Goal: Task Accomplishment & Management: Manage account settings

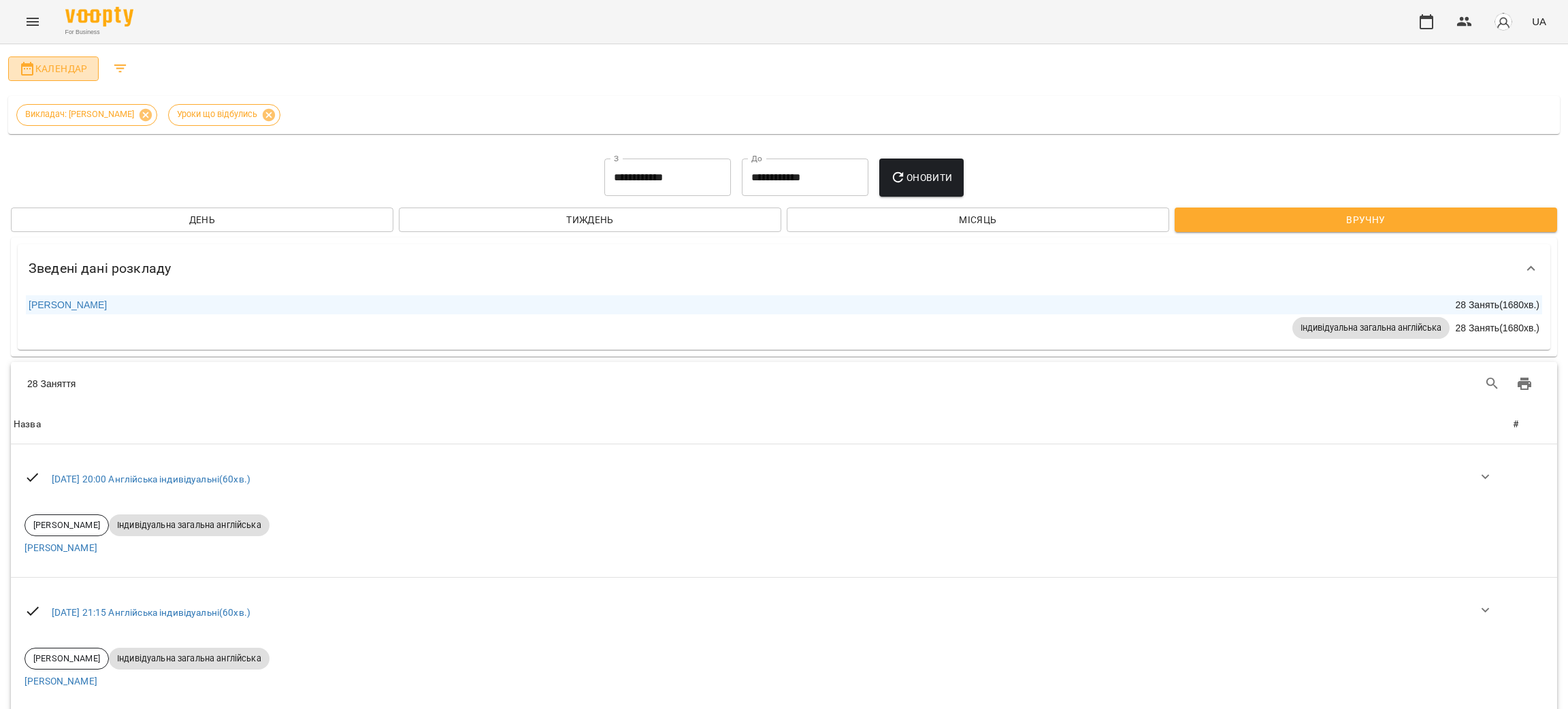
click at [39, 67] on span "Календар" at bounding box center [53, 68] width 69 height 16
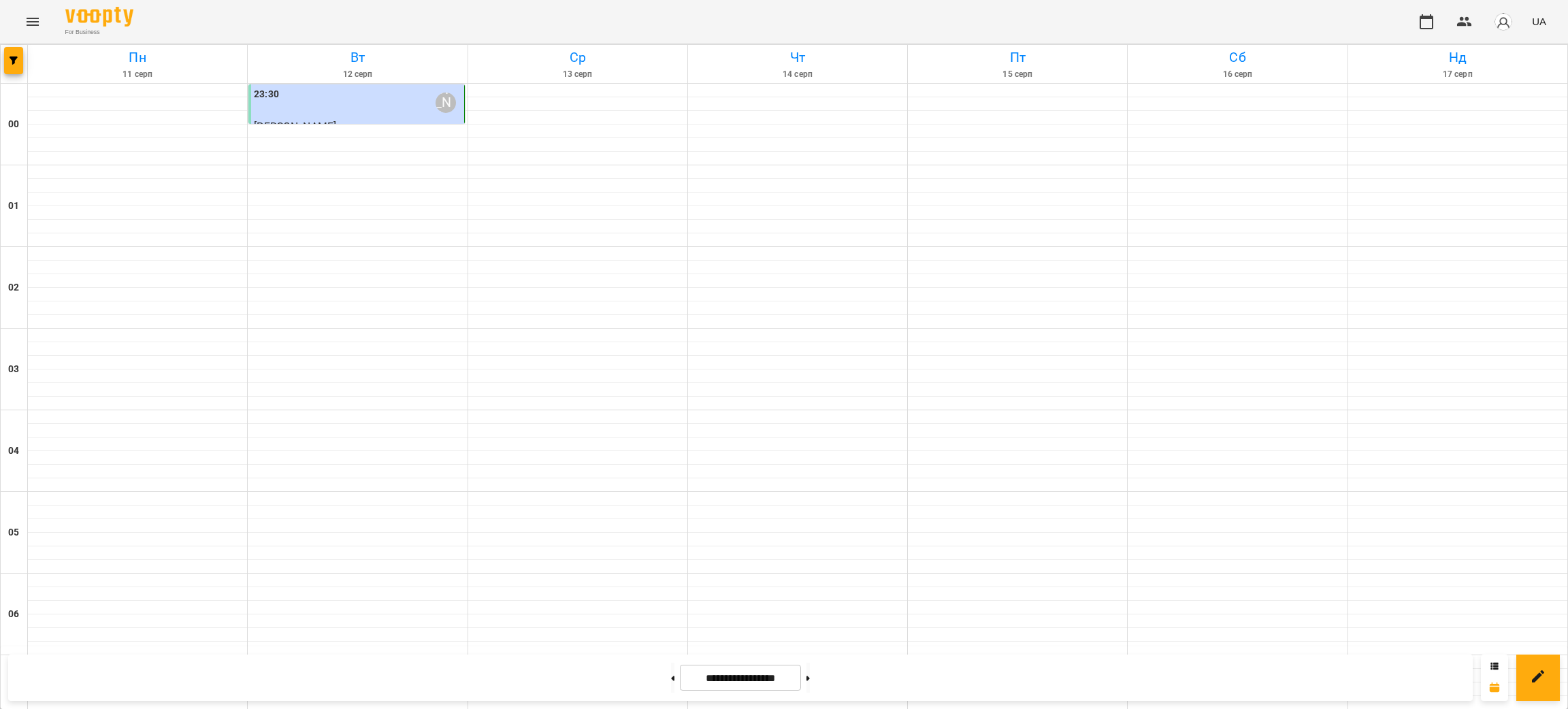
scroll to position [1314, 0]
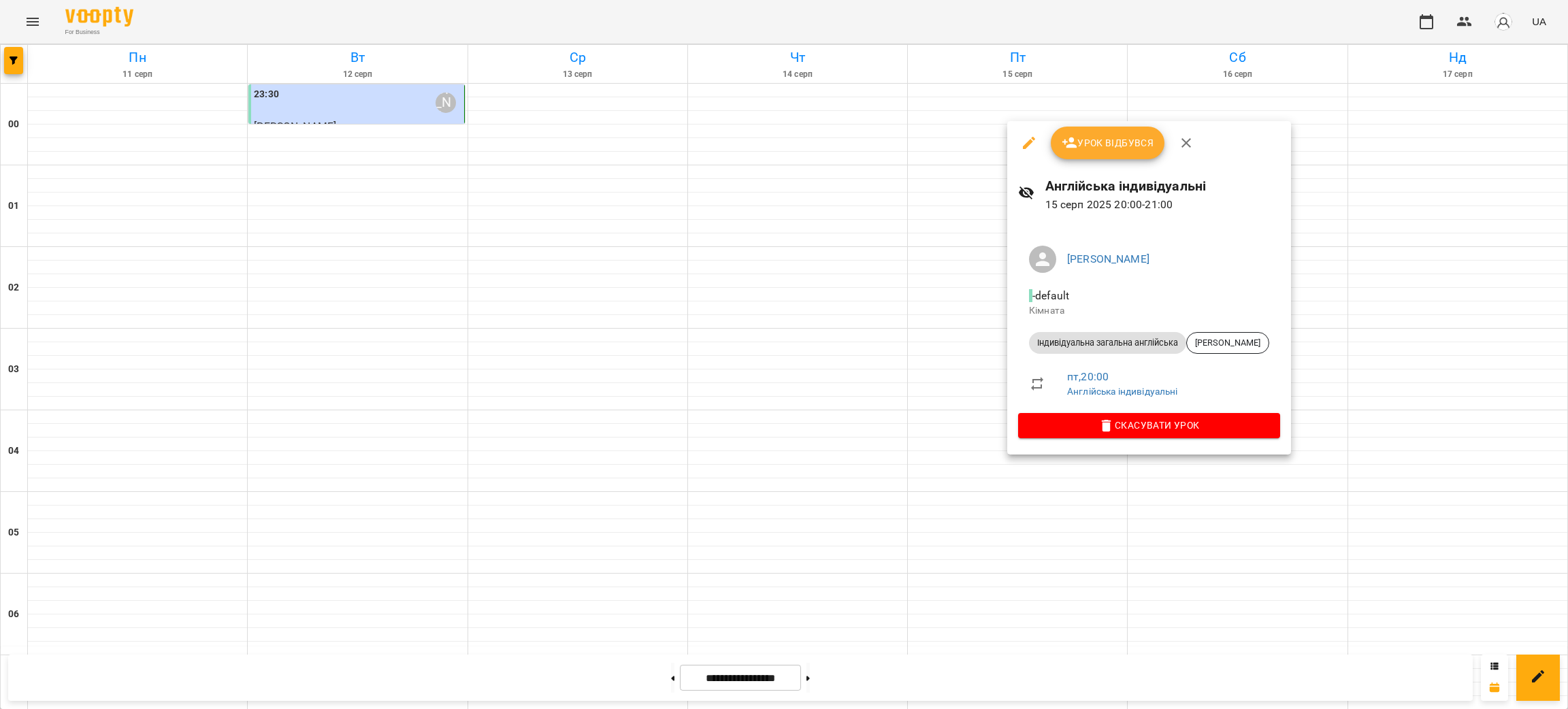
click at [1108, 142] on span "Урок відбувся" at bounding box center [1108, 143] width 93 height 16
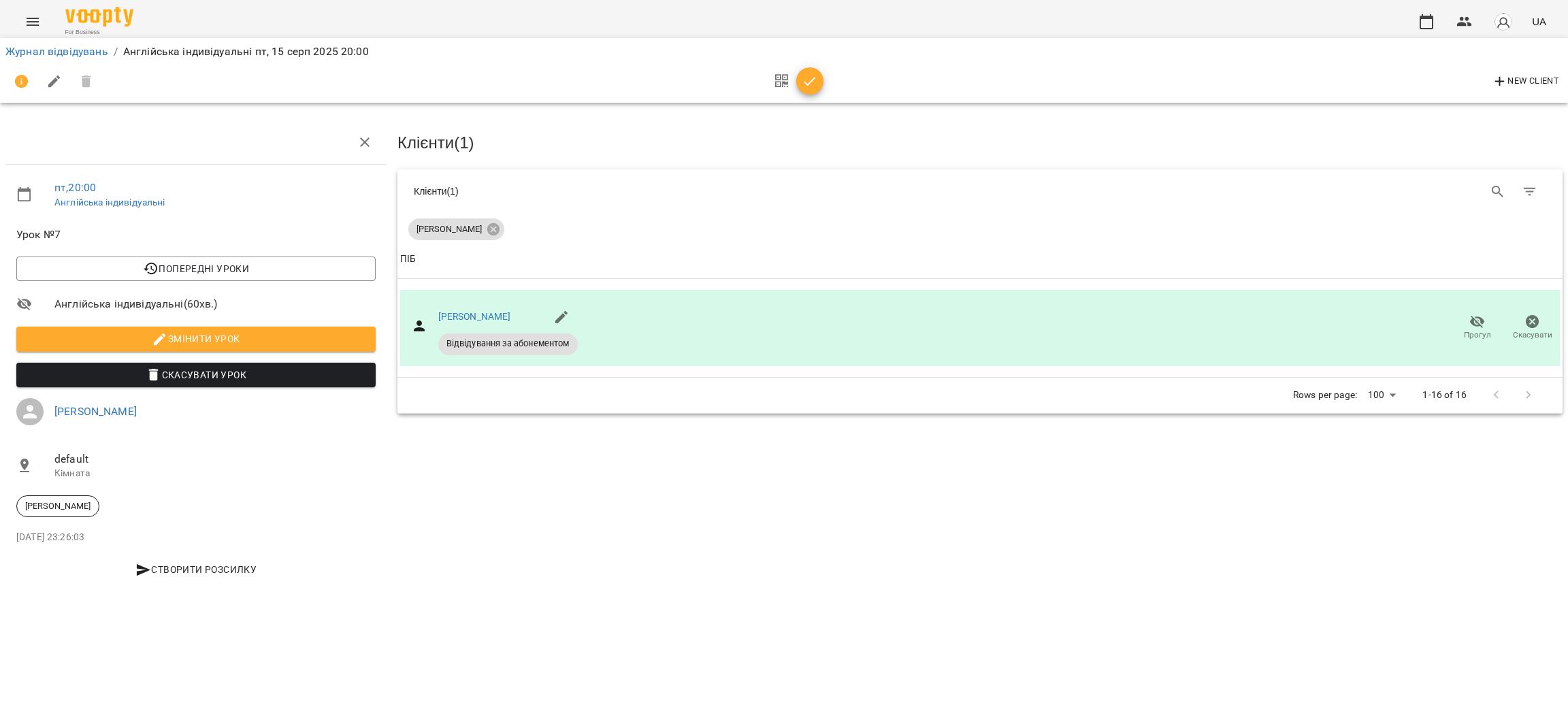
click at [810, 82] on icon "button" at bounding box center [809, 82] width 16 height 16
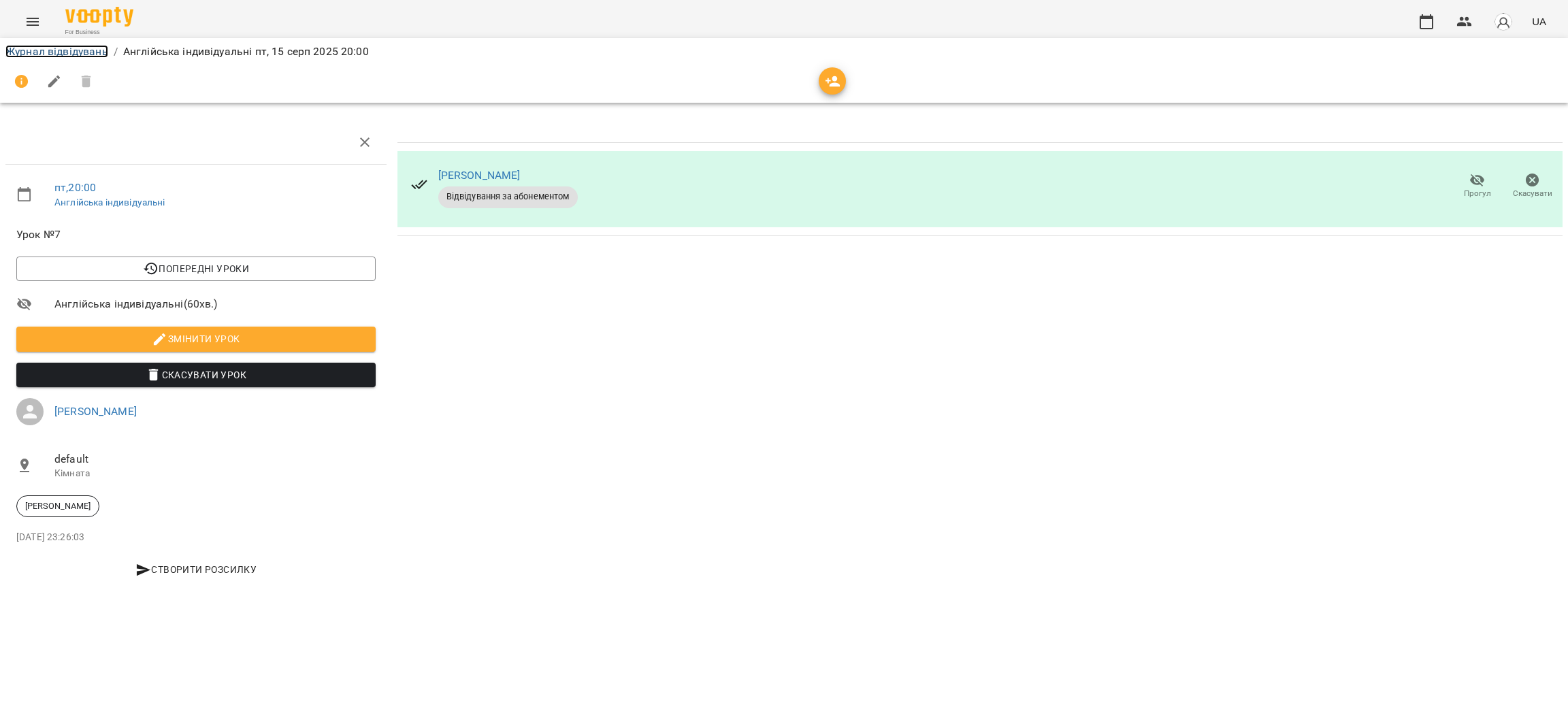
click at [60, 55] on link "Журнал відвідувань" at bounding box center [56, 51] width 103 height 13
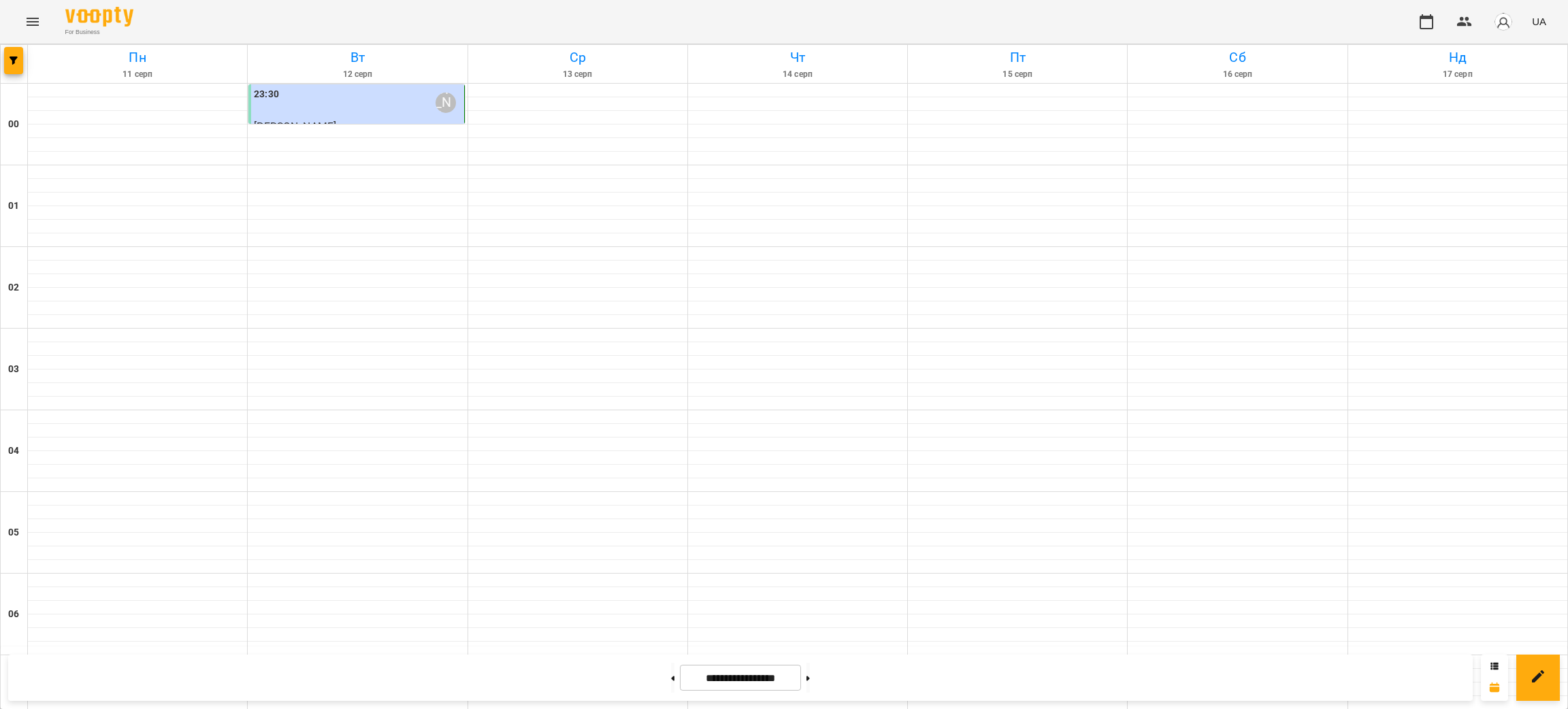
scroll to position [1314, 0]
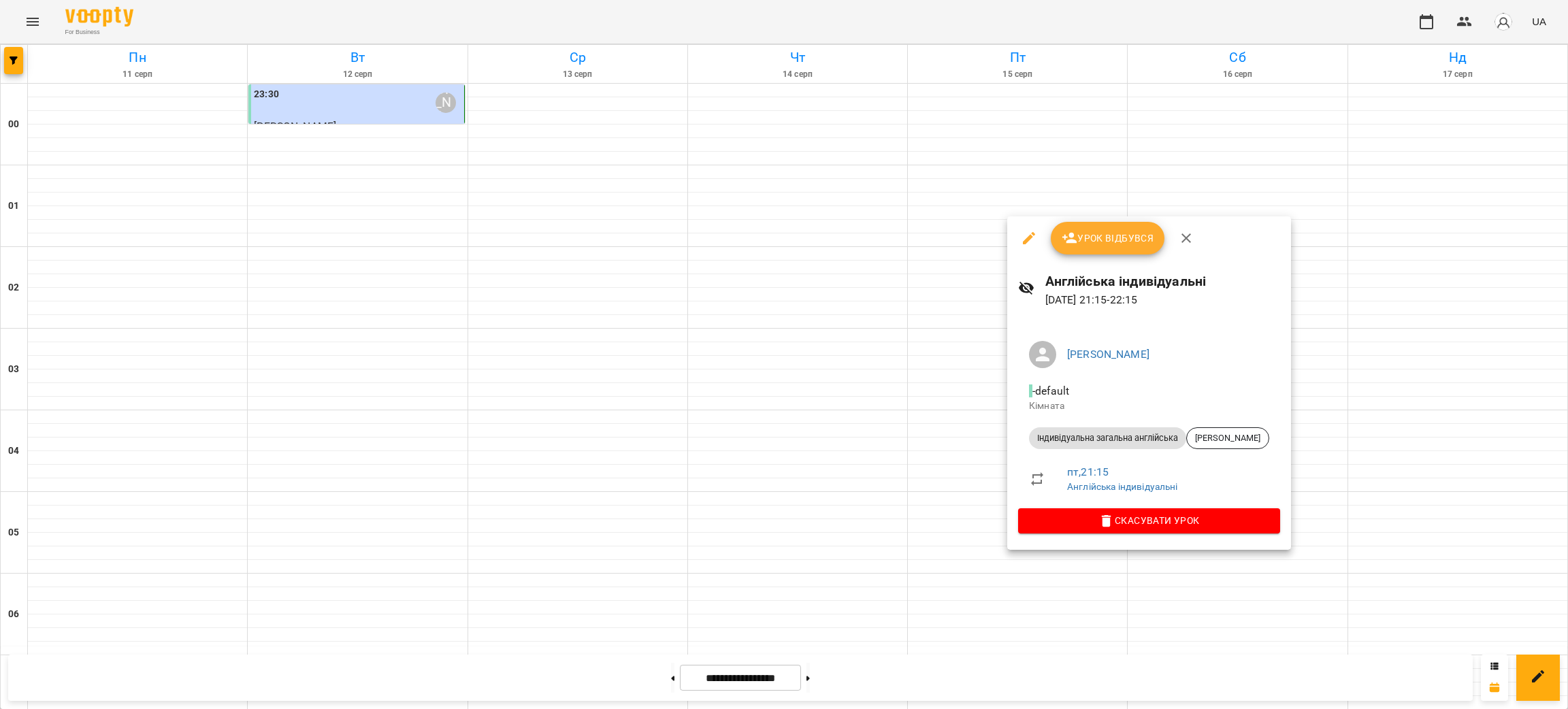
click at [1101, 239] on span "Урок відбувся" at bounding box center [1108, 238] width 93 height 16
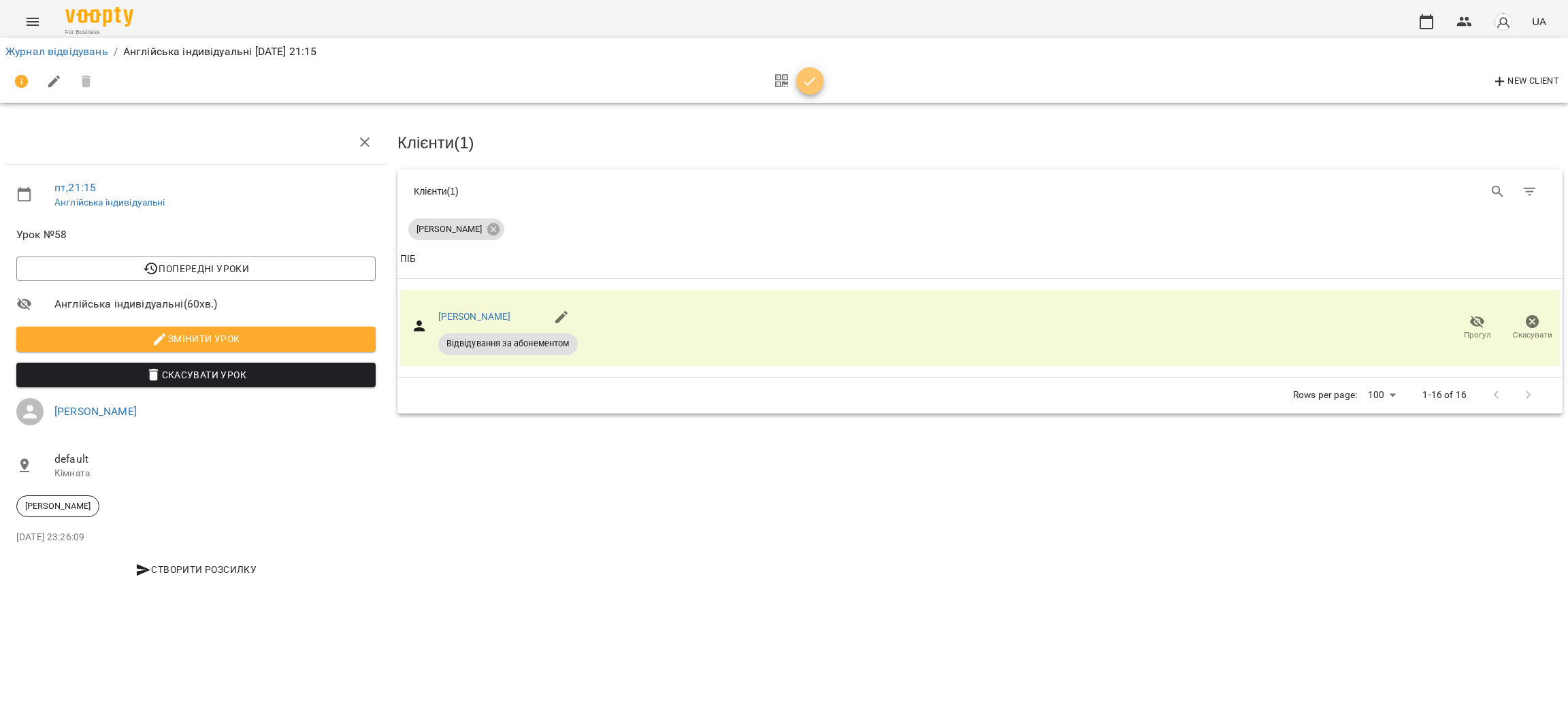
click at [807, 79] on icon "button" at bounding box center [809, 82] width 16 height 16
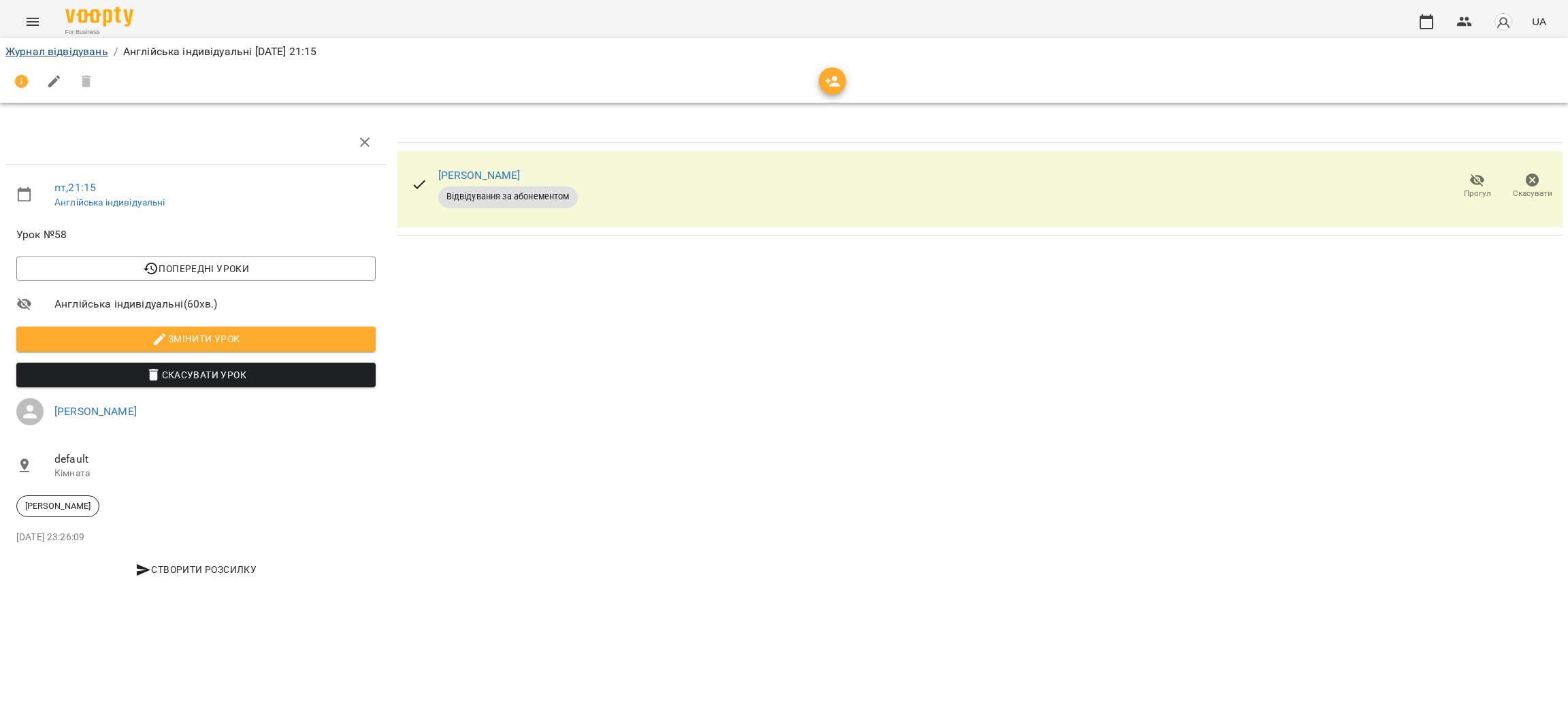
click at [42, 38] on div "Журнал відвідувань / Англійська індивідуальні [DATE] 21:15" at bounding box center [784, 70] width 1574 height 70
click at [40, 48] on link "Журнал відвідувань" at bounding box center [56, 51] width 103 height 13
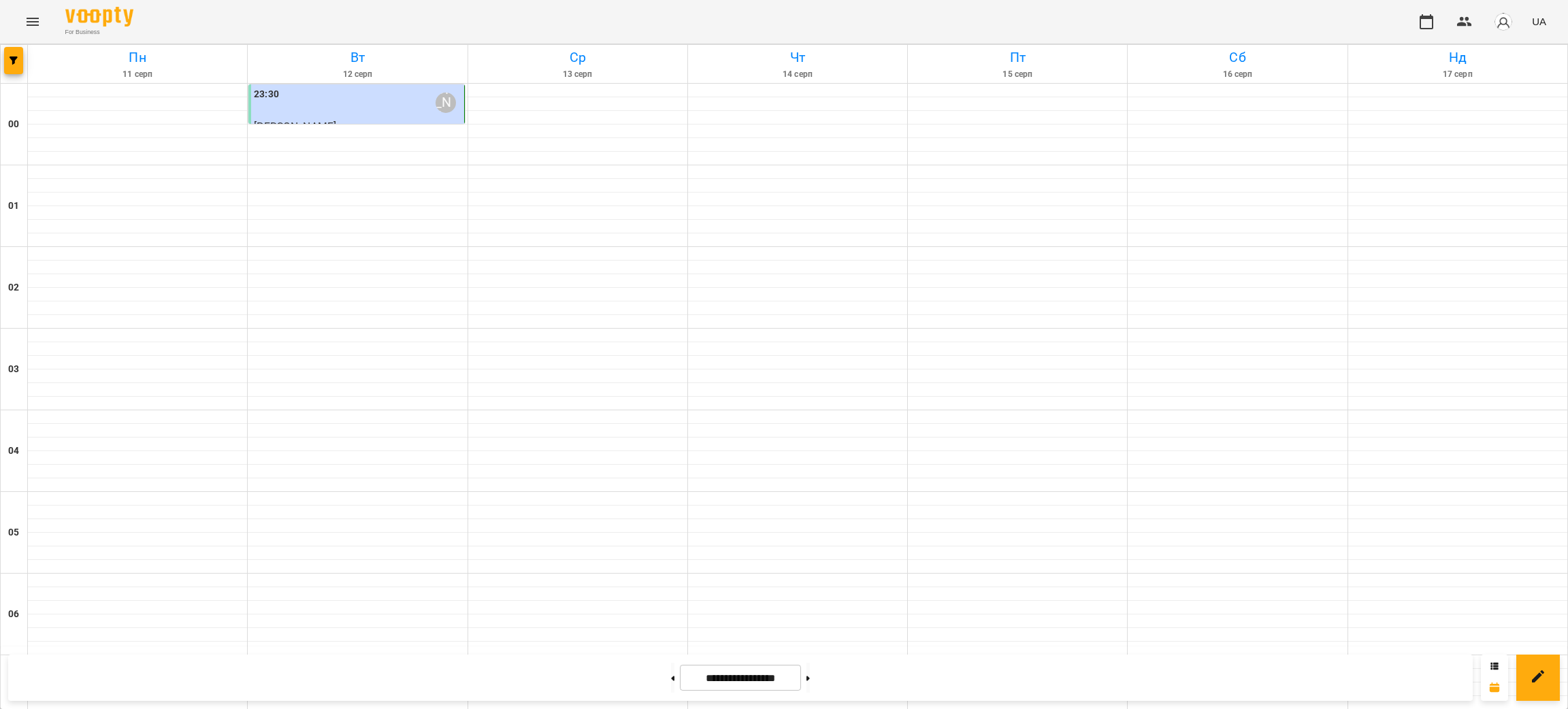
scroll to position [599, 0]
click at [1494, 662] on icon at bounding box center [1495, 667] width 8 height 8
